Goal: Task Accomplishment & Management: Use online tool/utility

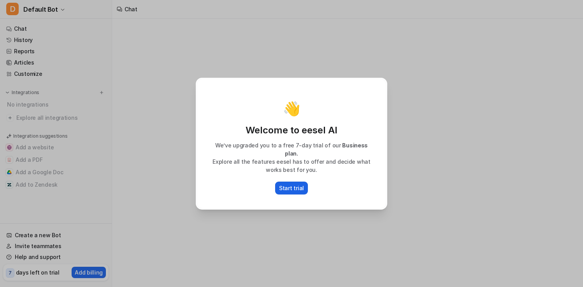
click at [295, 184] on p "Start trial" at bounding box center [291, 188] width 25 height 8
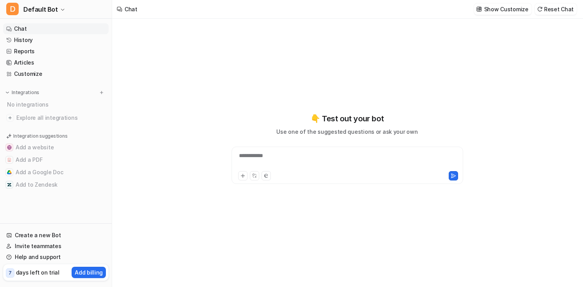
type textarea "**********"
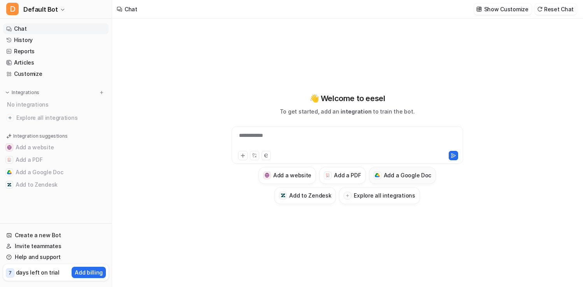
click at [377, 173] on div at bounding box center [377, 175] width 5 height 5
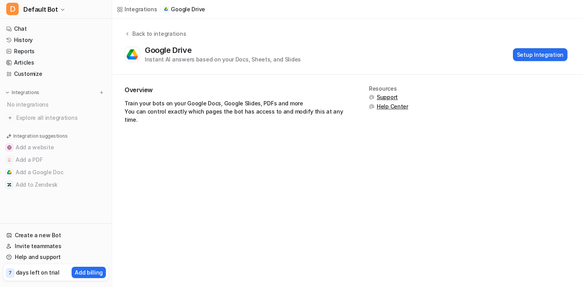
click at [223, 49] on div "Google Drive Instant AI answers based on your Docs, Sheets, and Slides" at bounding box center [223, 55] width 156 height 18
click at [536, 53] on button "Setup Integration" at bounding box center [540, 54] width 54 height 13
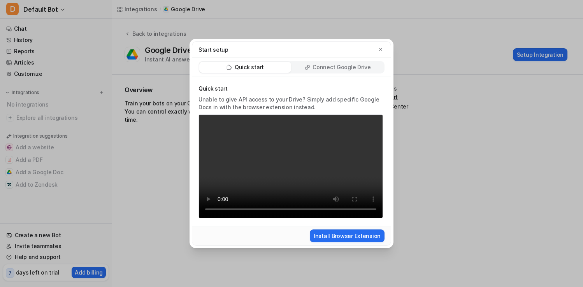
click at [321, 68] on p "Connect Google Drive" at bounding box center [341, 67] width 58 height 8
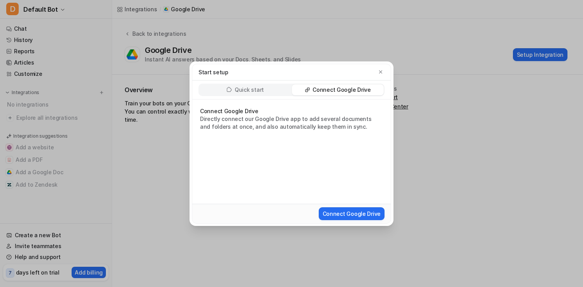
click at [240, 90] on p "Quick start" at bounding box center [249, 90] width 29 height 8
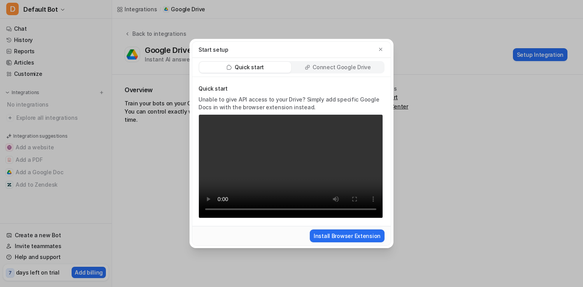
click at [332, 68] on p "Connect Google Drive" at bounding box center [341, 67] width 58 height 8
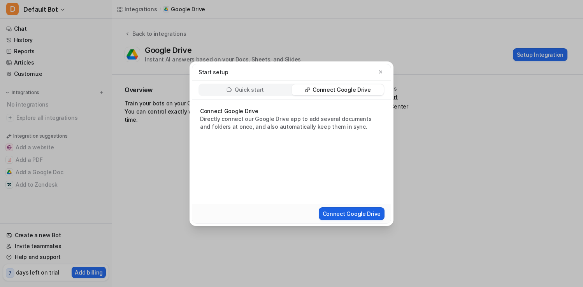
click at [349, 210] on button "Connect Google Drive" at bounding box center [352, 213] width 66 height 13
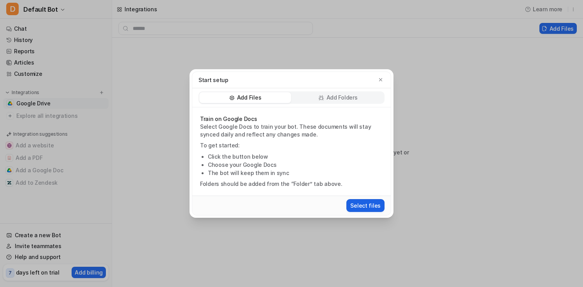
click at [355, 203] on button "Select files" at bounding box center [365, 205] width 38 height 13
click at [333, 100] on p "Add Folders" at bounding box center [341, 98] width 31 height 8
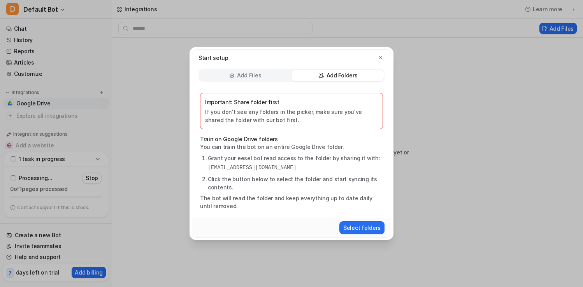
click at [326, 75] on p "Add Folders" at bounding box center [341, 76] width 31 height 8
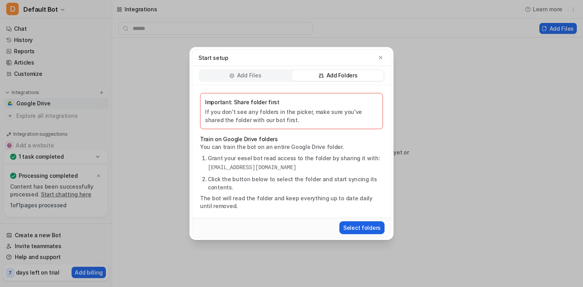
click at [348, 226] on button "Select folders" at bounding box center [361, 227] width 45 height 13
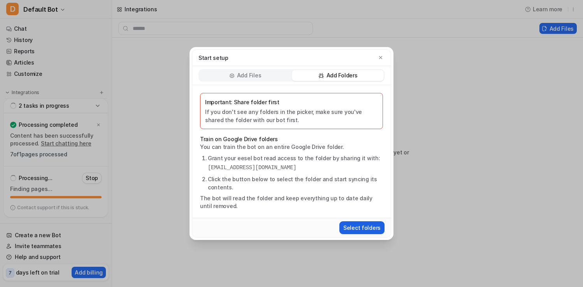
click at [354, 227] on button "Select folders" at bounding box center [361, 227] width 45 height 13
click at [244, 79] on p "Add Files" at bounding box center [249, 76] width 24 height 8
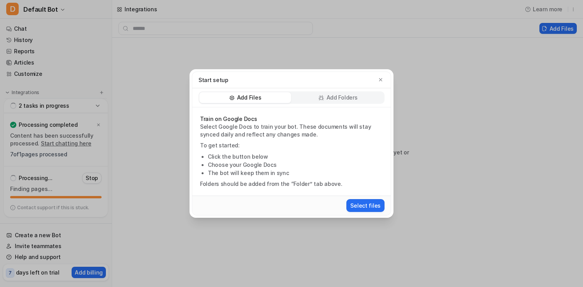
click at [327, 98] on p "Add Folders" at bounding box center [341, 98] width 31 height 8
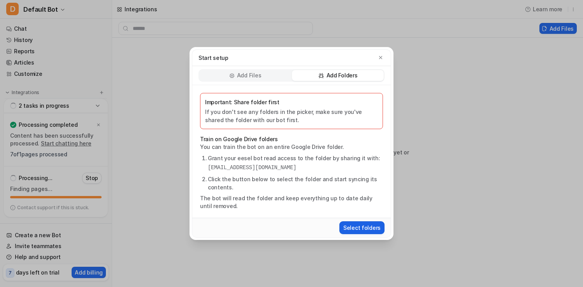
click at [354, 225] on button "Select folders" at bounding box center [361, 227] width 45 height 13
click at [306, 159] on li "Grant your eesel bot read access to the folder by sharing it with: [EMAIL_ADDRE…" at bounding box center [295, 163] width 175 height 18
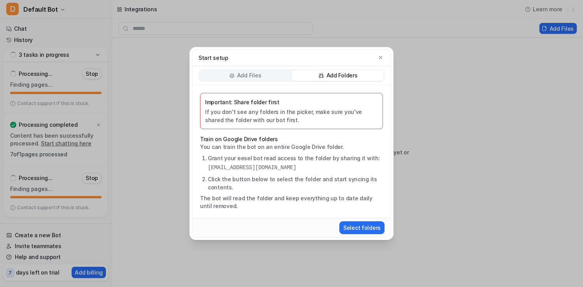
click at [63, 28] on div "Start setup Add Files Add Folders Important: Share folder first If you don't se…" at bounding box center [291, 143] width 583 height 287
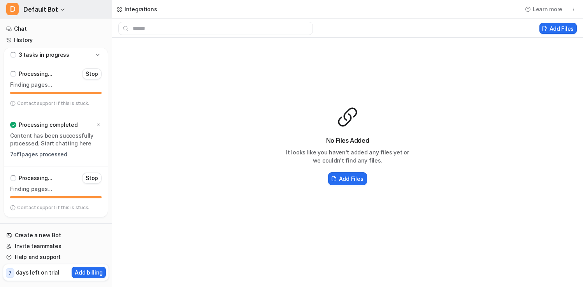
click at [56, 9] on button "D Default Bot" at bounding box center [56, 9] width 112 height 19
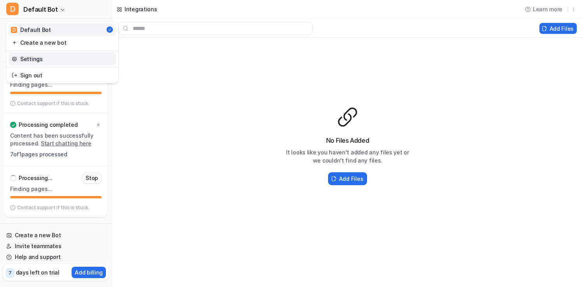
click at [37, 57] on link "Settings" at bounding box center [62, 59] width 107 height 13
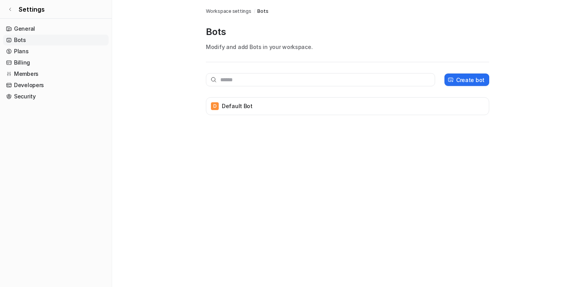
click at [28, 35] on link "Bots" at bounding box center [55, 40] width 105 height 11
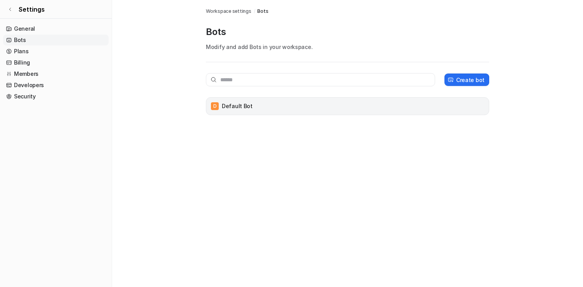
click at [252, 105] on div "D Default Bot" at bounding box center [347, 106] width 276 height 11
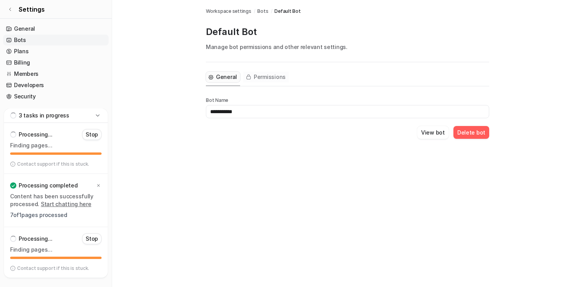
click at [262, 75] on span "Permissions" at bounding box center [270, 77] width 32 height 8
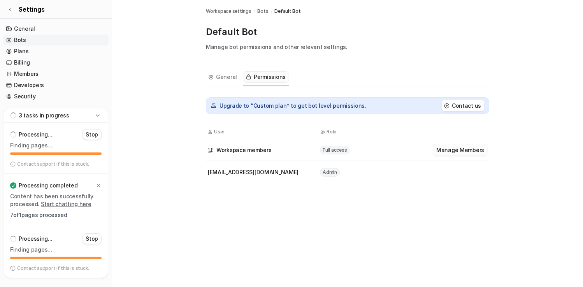
click at [439, 151] on button "Manage Members" at bounding box center [460, 149] width 54 height 11
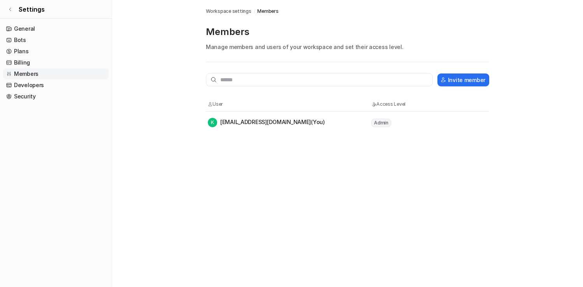
click at [229, 124] on div "K [EMAIL_ADDRESS][DOMAIN_NAME] (You)" at bounding box center [266, 122] width 117 height 9
click at [378, 121] on span "Admin" at bounding box center [381, 123] width 20 height 9
click at [262, 125] on div "K [EMAIL_ADDRESS][DOMAIN_NAME] (You)" at bounding box center [266, 122] width 117 height 9
click at [204, 124] on div "Workspace settings / Members Members Manage members and users of your workspace…" at bounding box center [348, 66] width 296 height 133
click at [31, 74] on link "Members" at bounding box center [55, 73] width 105 height 11
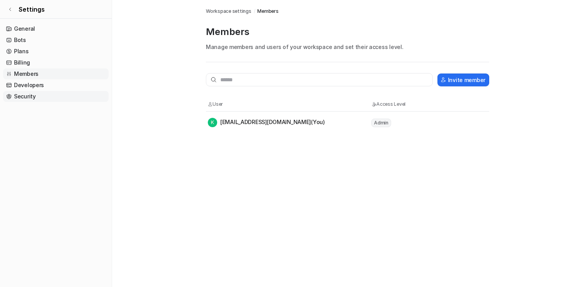
click at [20, 97] on link "Security" at bounding box center [55, 96] width 105 height 11
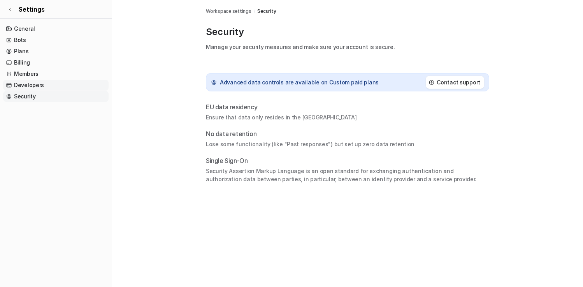
click at [19, 84] on link "Developers" at bounding box center [55, 85] width 105 height 11
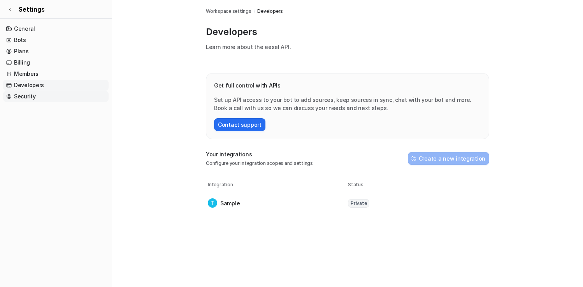
click at [21, 100] on link "Security" at bounding box center [55, 96] width 105 height 11
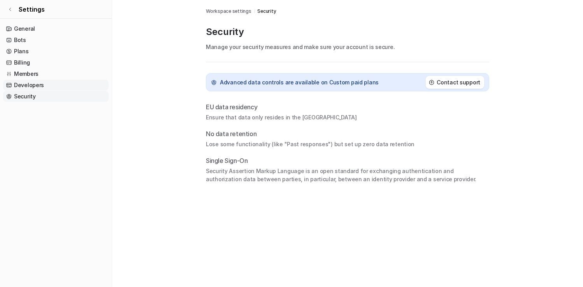
click at [18, 84] on link "Developers" at bounding box center [55, 85] width 105 height 11
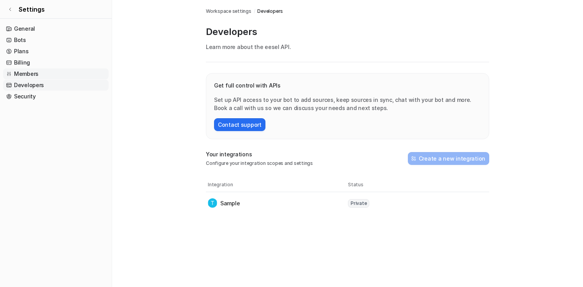
click at [21, 75] on link "Members" at bounding box center [55, 73] width 105 height 11
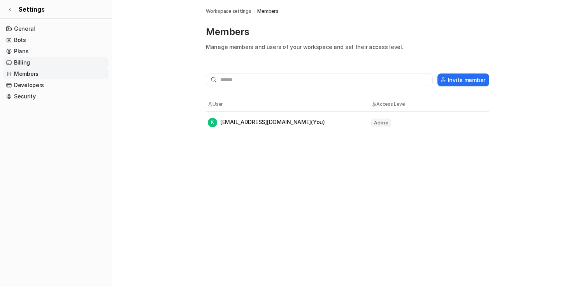
click at [17, 62] on link "Billing" at bounding box center [55, 62] width 105 height 11
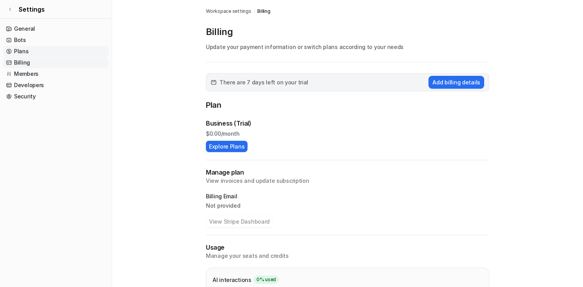
click at [24, 49] on link "Plans" at bounding box center [55, 51] width 105 height 11
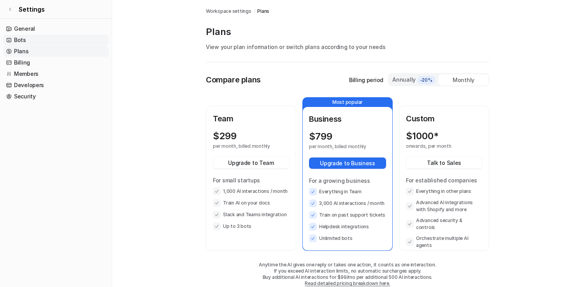
click at [19, 36] on link "Bots" at bounding box center [55, 40] width 105 height 11
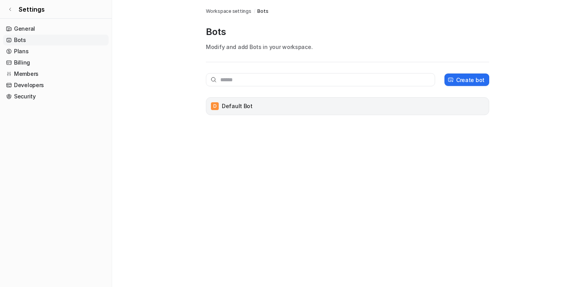
click at [263, 110] on div "D Default Bot" at bounding box center [347, 106] width 276 height 11
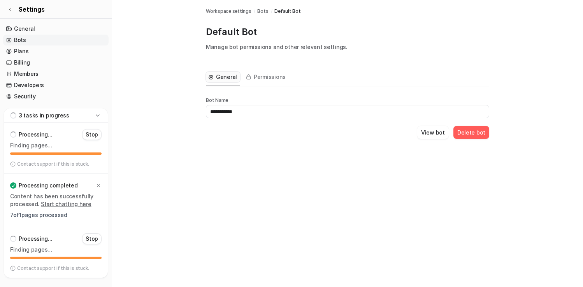
click at [476, 132] on button "Delete bot" at bounding box center [471, 132] width 36 height 13
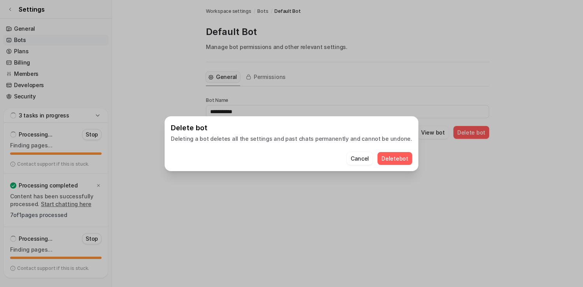
click at [385, 158] on button "Delete bot" at bounding box center [394, 158] width 35 height 13
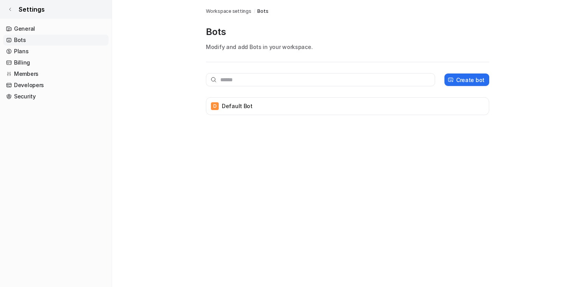
click at [11, 9] on icon at bounding box center [10, 9] width 5 height 5
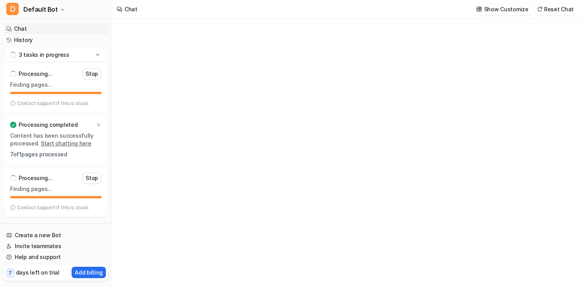
click at [93, 74] on p "Stop" at bounding box center [92, 74] width 12 height 8
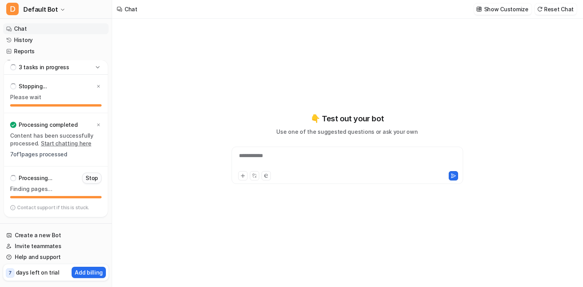
click at [93, 179] on p "Stop" at bounding box center [92, 178] width 12 height 8
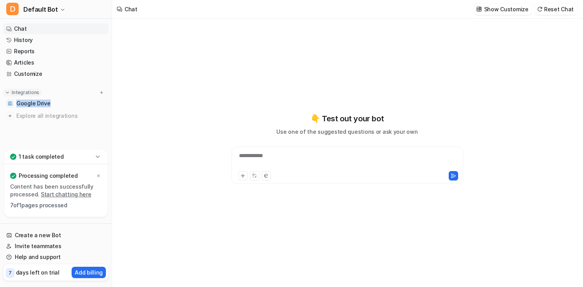
click at [8, 92] on img at bounding box center [7, 92] width 5 height 5
click at [63, 105] on link "Google Drive" at bounding box center [55, 103] width 105 height 11
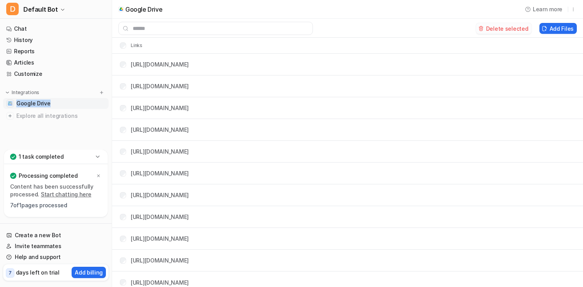
click at [501, 28] on button "Delete selected" at bounding box center [504, 28] width 56 height 11
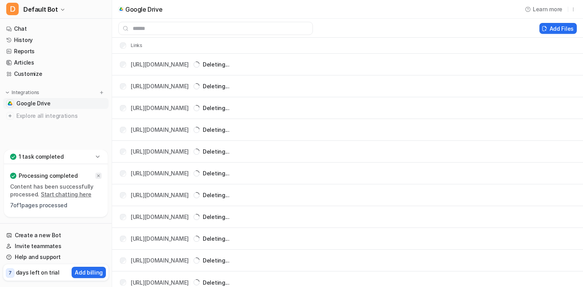
click at [98, 174] on icon at bounding box center [98, 175] width 5 height 5
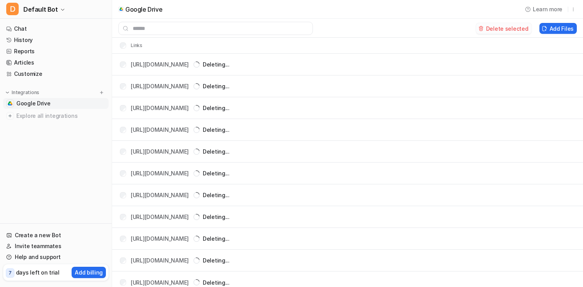
click at [498, 27] on button "Delete selected" at bounding box center [504, 28] width 56 height 11
click at [23, 59] on link "Articles" at bounding box center [55, 62] width 105 height 11
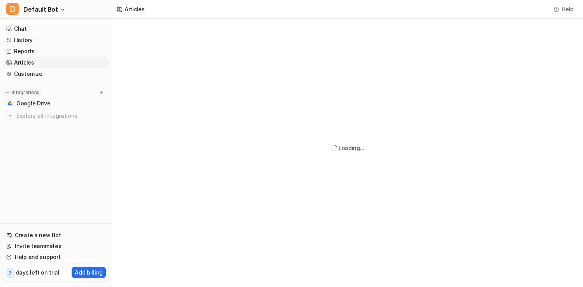
click at [11, 91] on button "Integrations" at bounding box center [22, 93] width 39 height 8
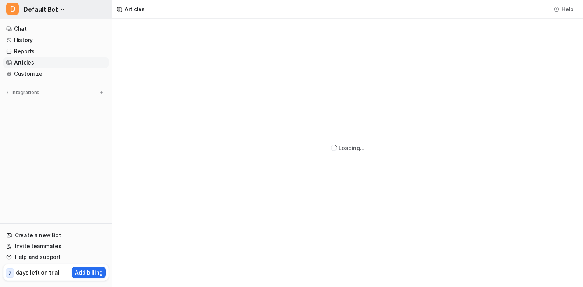
click at [56, 10] on button "D Default Bot" at bounding box center [56, 9] width 112 height 19
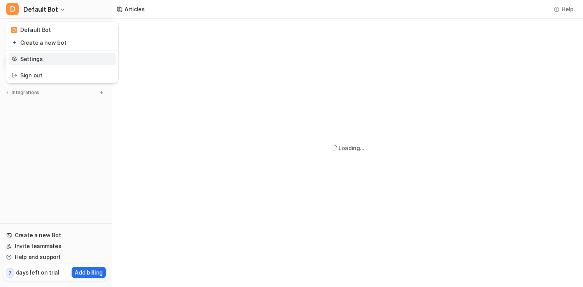
click at [30, 58] on link "Settings" at bounding box center [62, 59] width 107 height 13
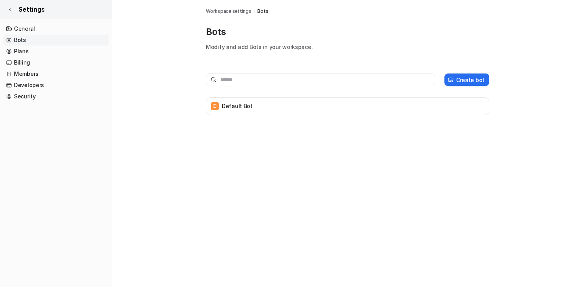
click at [6, 7] on link "Settings" at bounding box center [56, 9] width 112 height 19
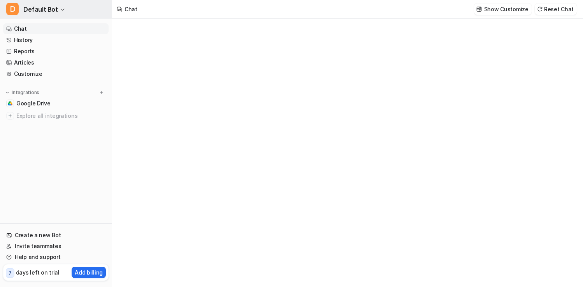
click at [61, 9] on icon "button" at bounding box center [62, 9] width 5 height 5
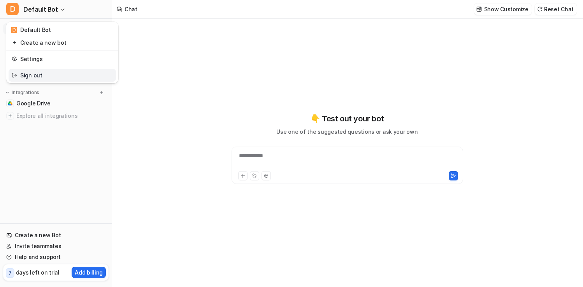
click at [35, 74] on link "Sign out" at bounding box center [62, 75] width 107 height 13
